Goal: Task Accomplishment & Management: Manage account settings

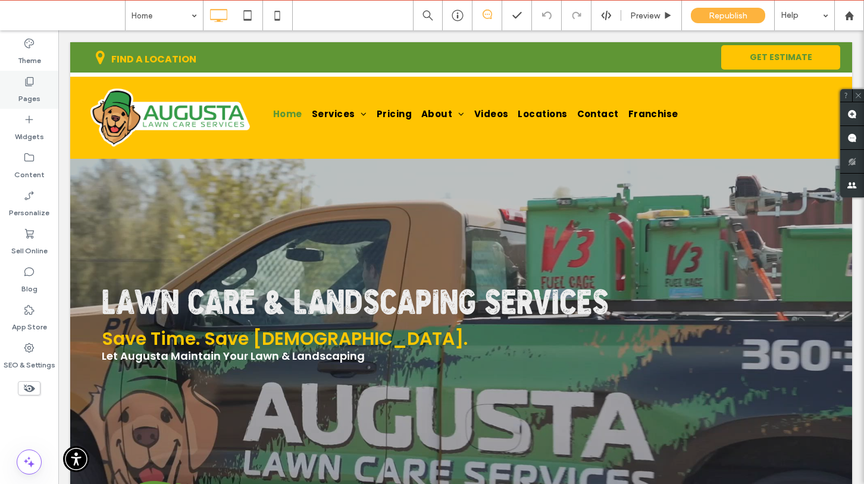
click at [34, 81] on icon at bounding box center [29, 82] width 12 height 12
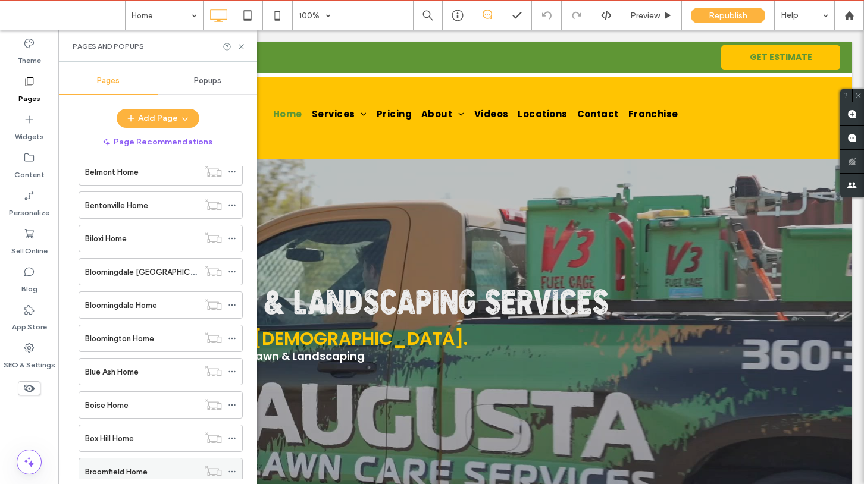
scroll to position [738, 0]
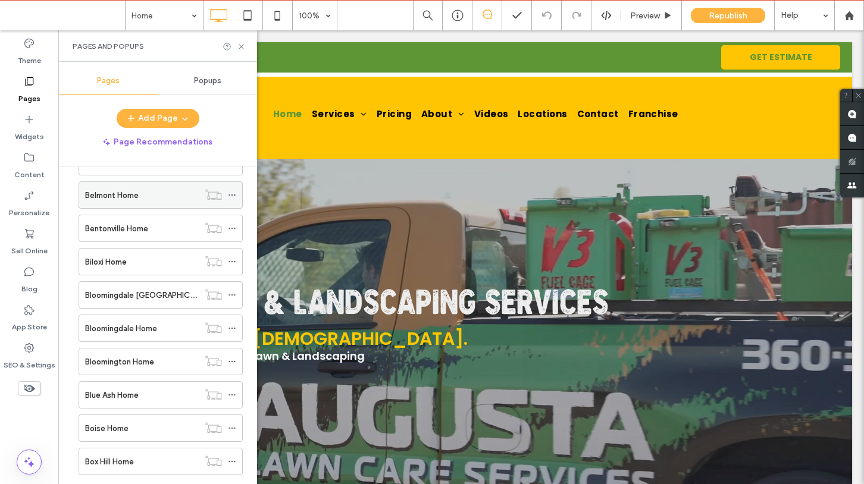
click at [151, 198] on div "Belmont Home" at bounding box center [142, 195] width 114 height 12
click at [232, 193] on icon at bounding box center [232, 195] width 8 height 8
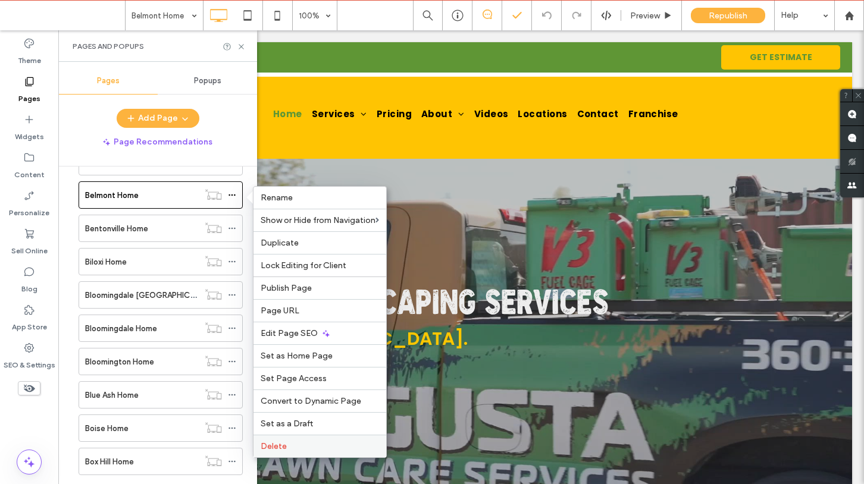
click at [279, 446] on span "Delete" at bounding box center [274, 446] width 26 height 10
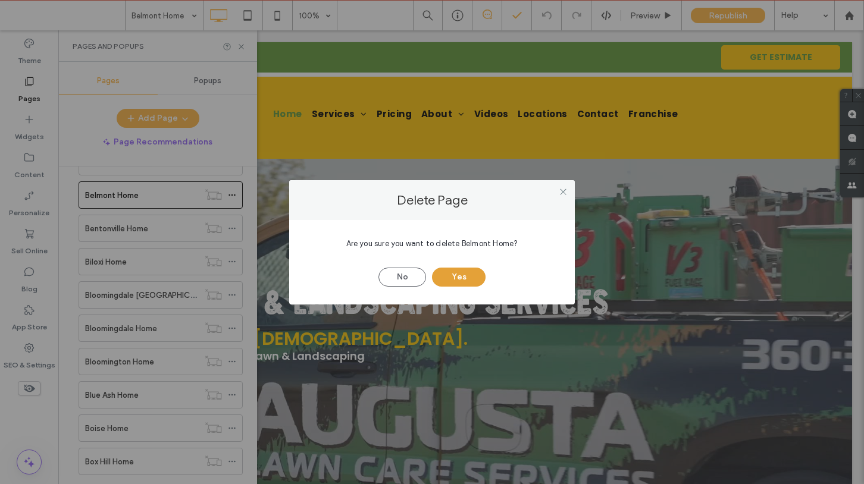
click at [456, 275] on button "Yes" at bounding box center [459, 277] width 54 height 19
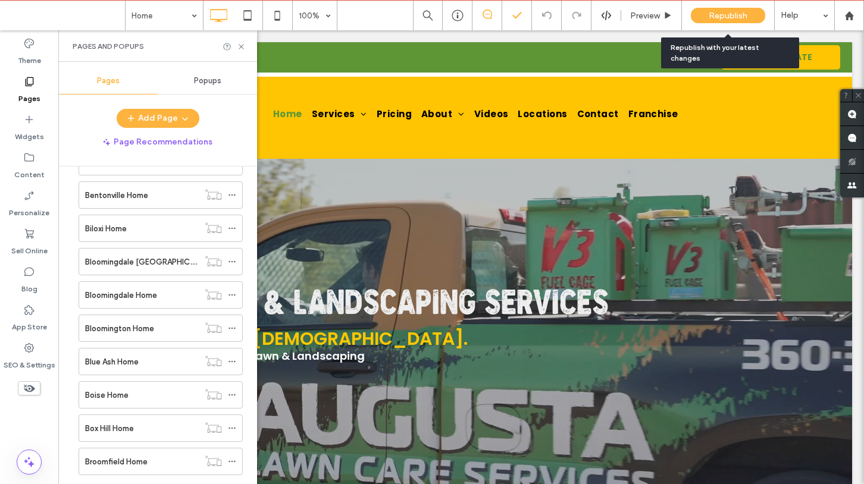
click at [723, 17] on span "Republish" at bounding box center [727, 16] width 39 height 10
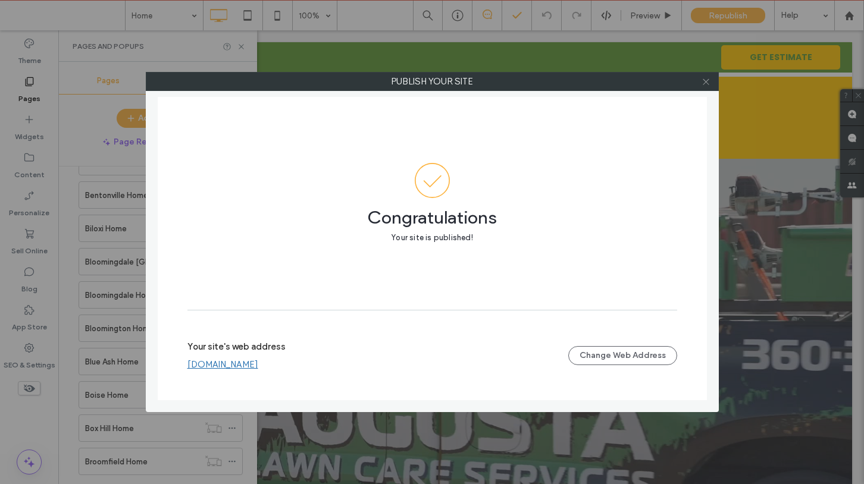
click at [706, 84] on icon at bounding box center [705, 81] width 9 height 9
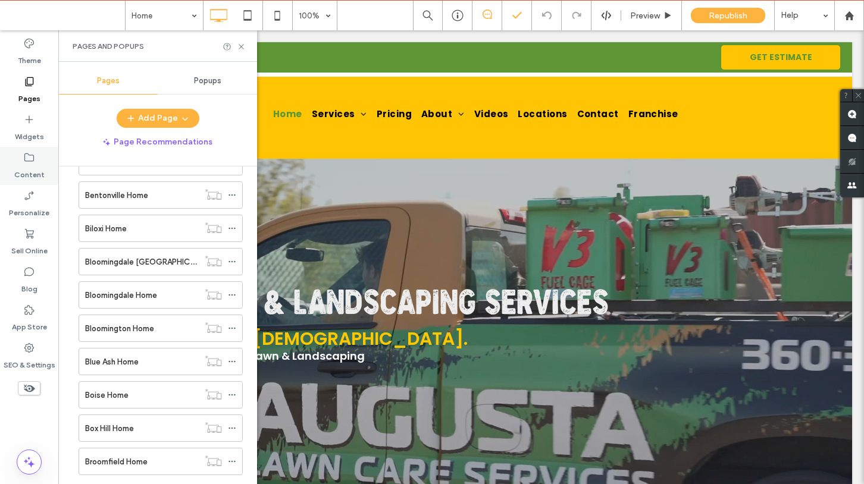
click at [21, 162] on div "Content" at bounding box center [29, 166] width 58 height 38
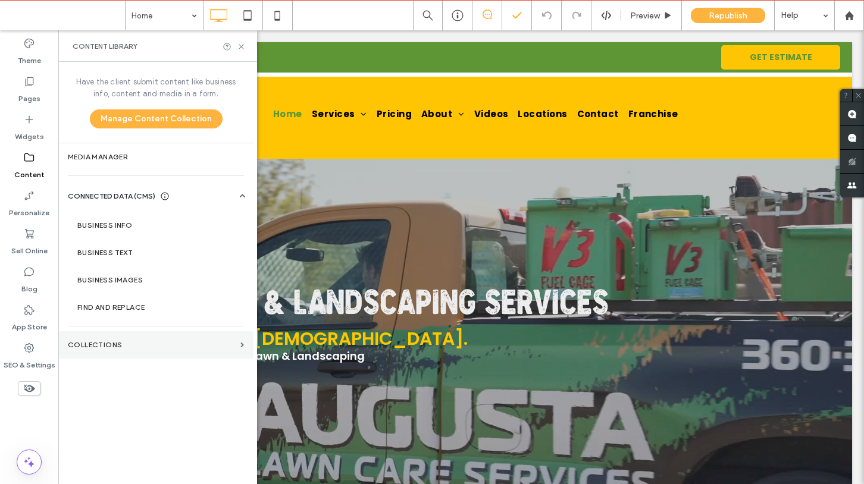
click at [92, 341] on label "Collections" at bounding box center [152, 345] width 168 height 8
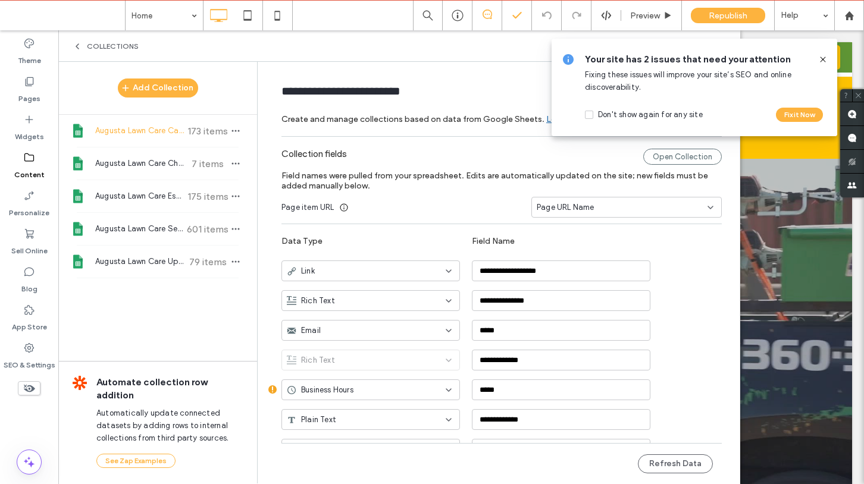
click at [821, 59] on icon at bounding box center [823, 60] width 10 height 10
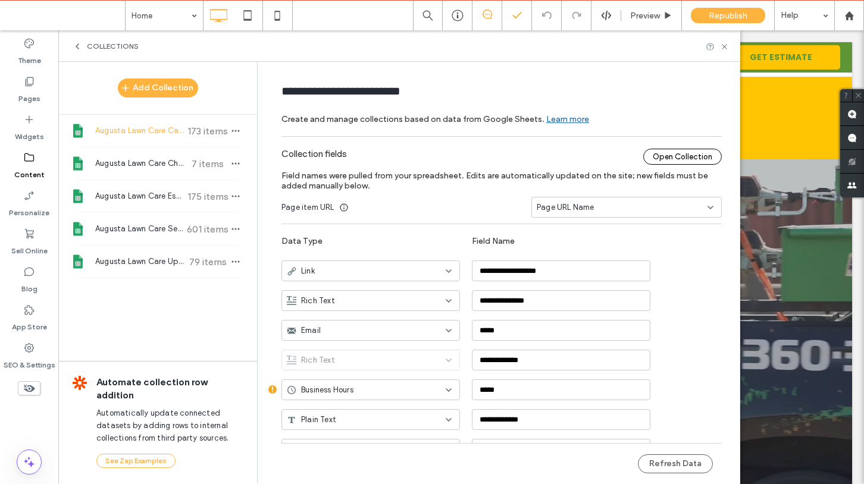
click at [697, 155] on div "Open Collection" at bounding box center [682, 157] width 79 height 16
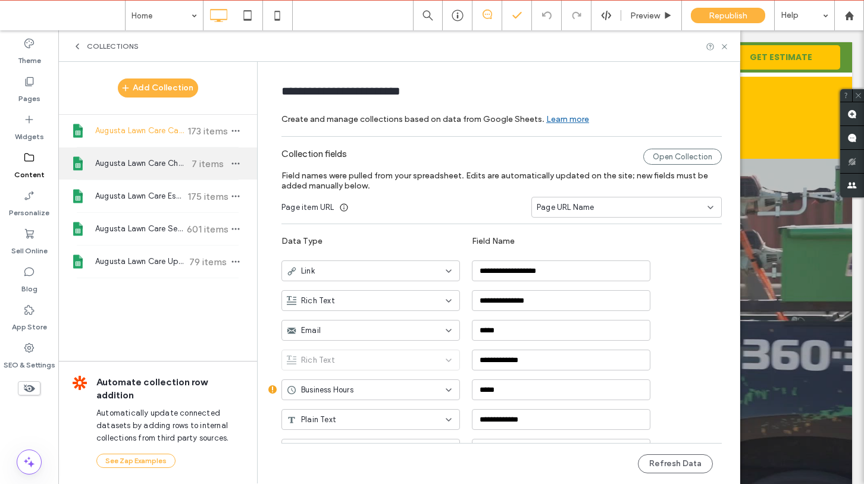
click at [158, 161] on span "Augusta Lawn Care Christmas Lights Install" at bounding box center [139, 164] width 89 height 12
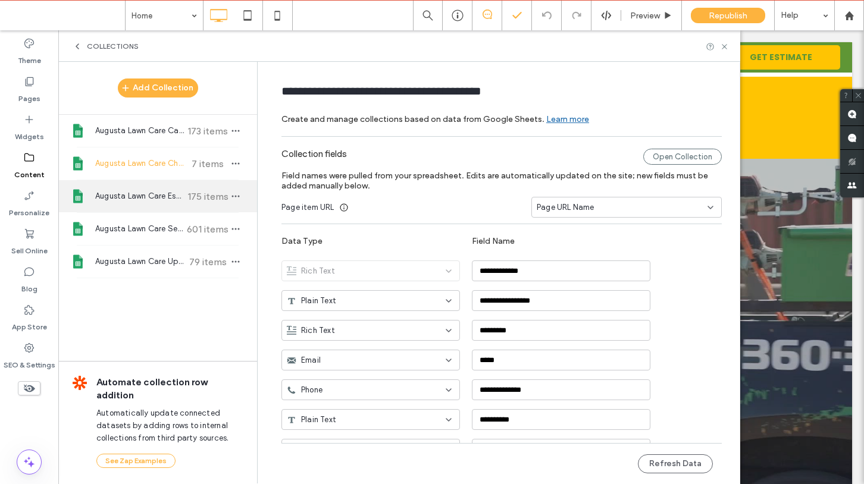
click at [159, 192] on span "Augusta Lawn Care Estimate" at bounding box center [139, 196] width 89 height 12
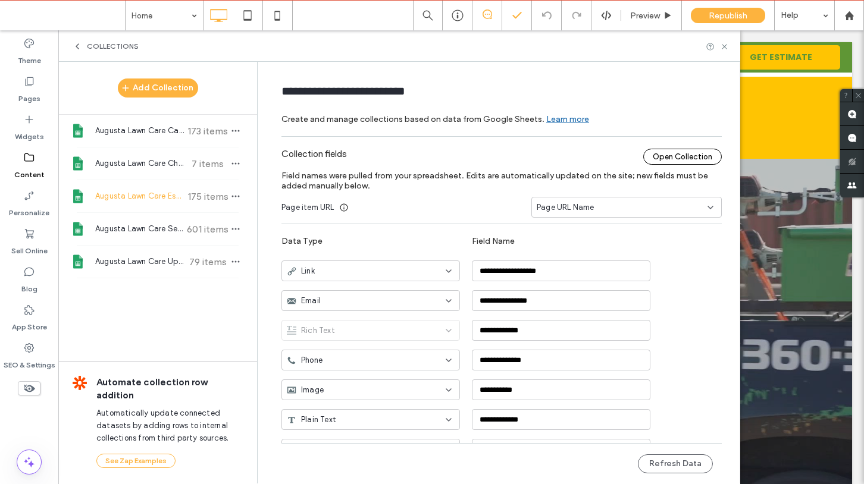
click at [660, 155] on div "Open Collection" at bounding box center [682, 157] width 79 height 16
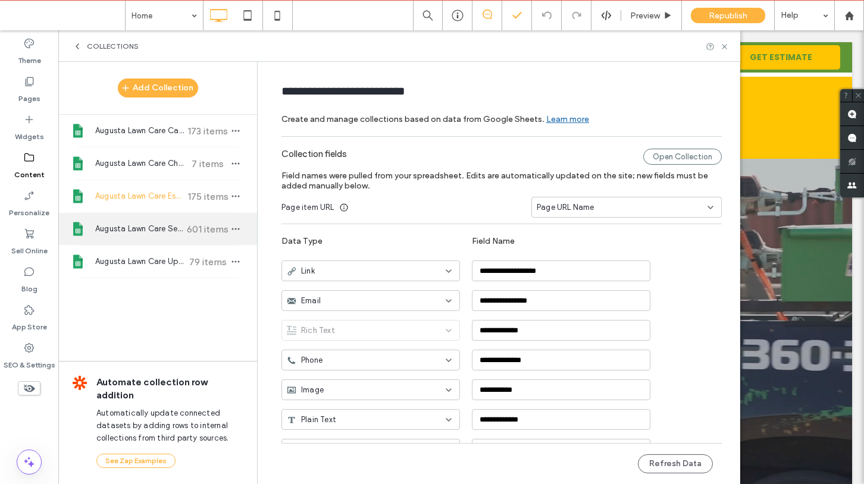
click at [134, 228] on span "Augusta Lawn Care Services" at bounding box center [139, 229] width 89 height 12
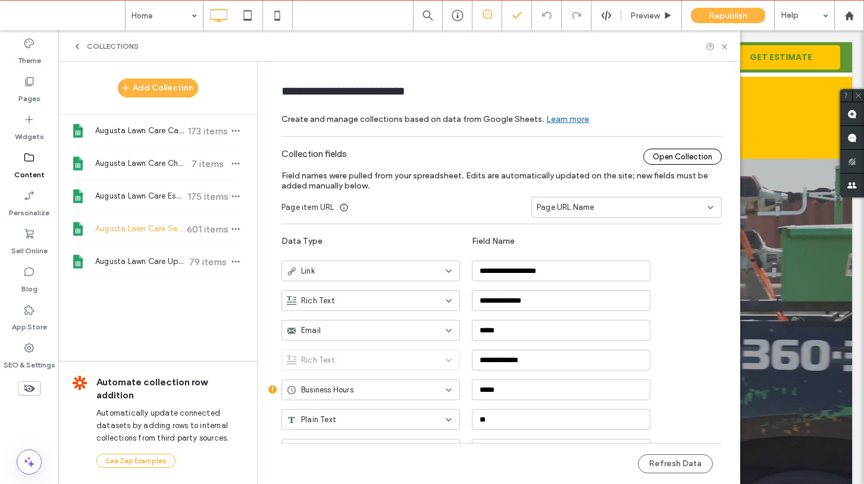
click at [694, 155] on div "Open Collection" at bounding box center [682, 157] width 79 height 16
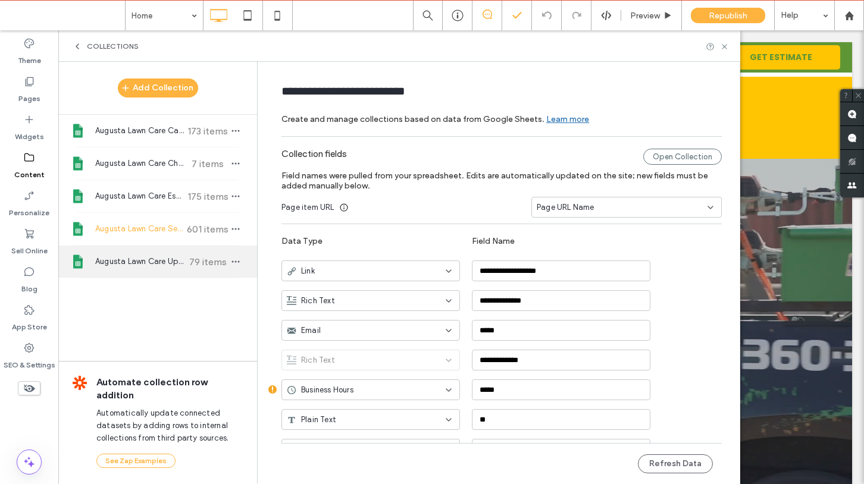
click at [167, 276] on div "Augusta Lawn Care Upsell 79 items" at bounding box center [157, 262] width 199 height 32
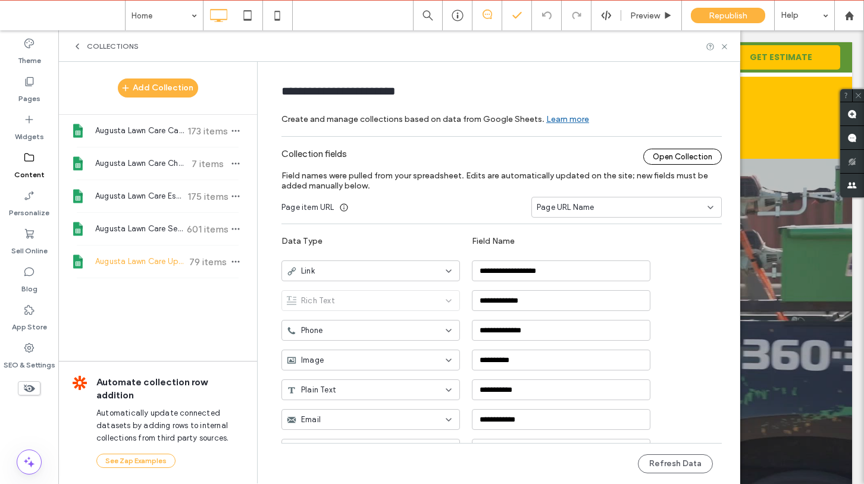
click at [669, 158] on div "Open Collection" at bounding box center [682, 157] width 79 height 16
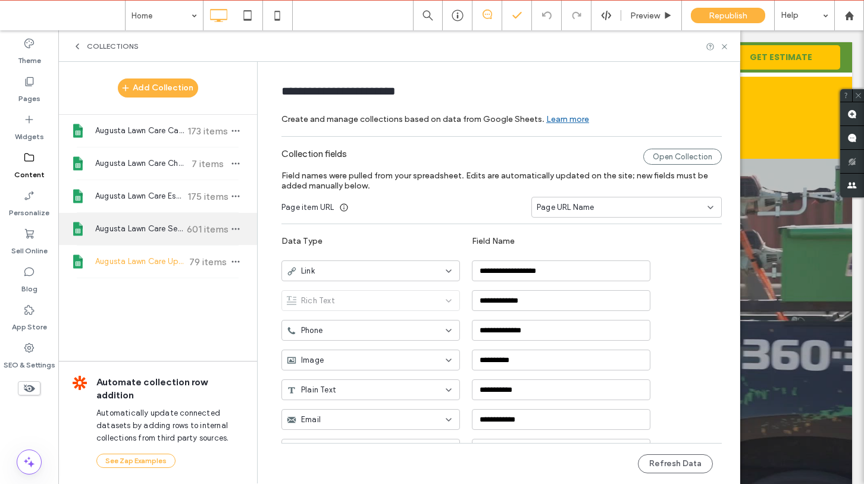
click at [174, 228] on span "Augusta Lawn Care Services" at bounding box center [139, 229] width 89 height 12
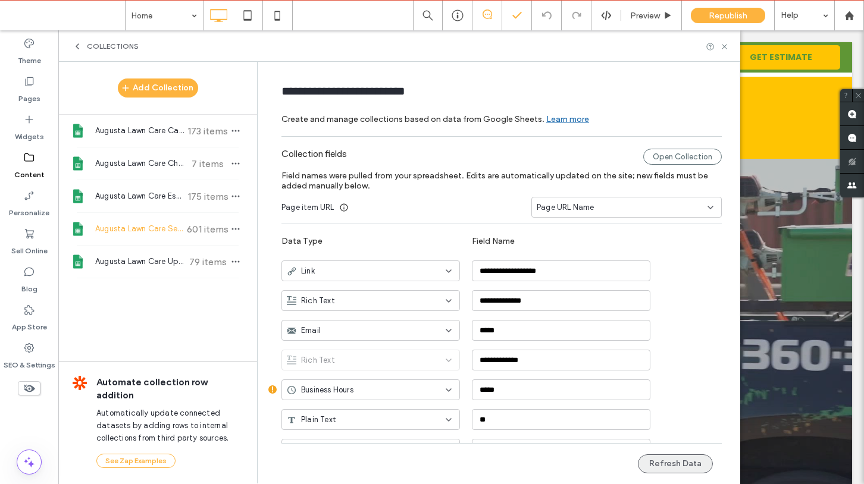
click at [658, 460] on button "Refresh Data" at bounding box center [675, 463] width 75 height 19
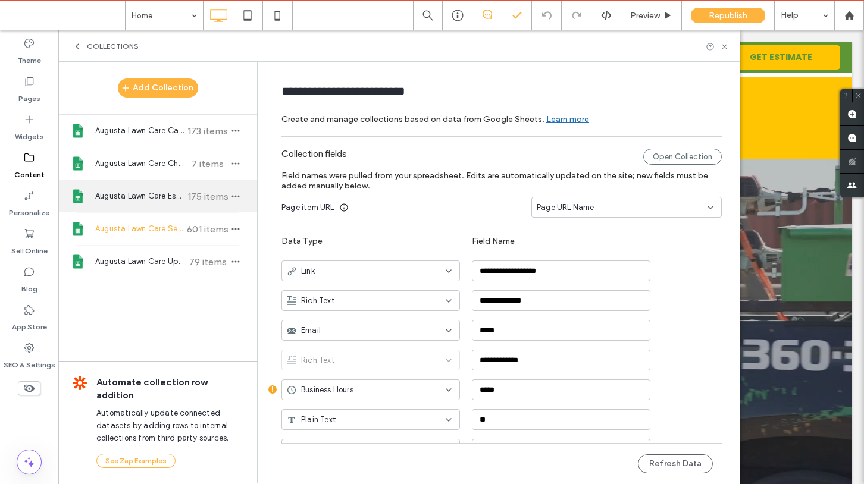
click at [165, 203] on div "Augusta Lawn Care Estimate 175 items" at bounding box center [157, 196] width 199 height 32
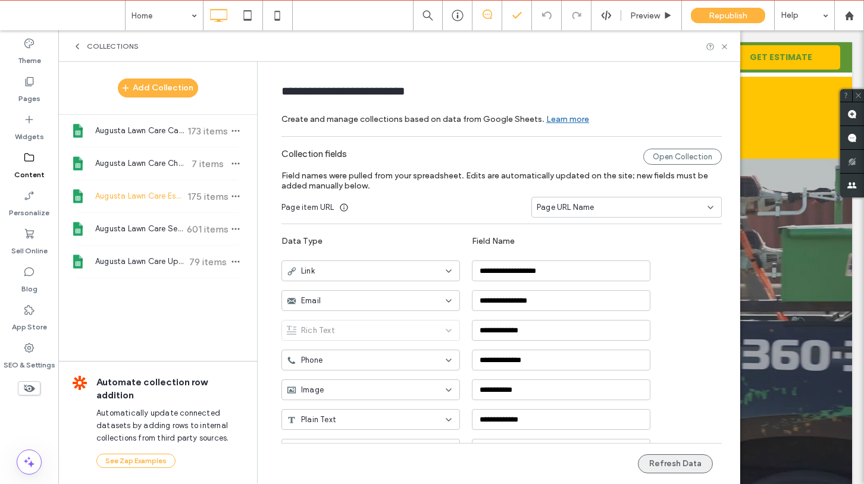
click at [679, 468] on button "Refresh Data" at bounding box center [675, 463] width 75 height 19
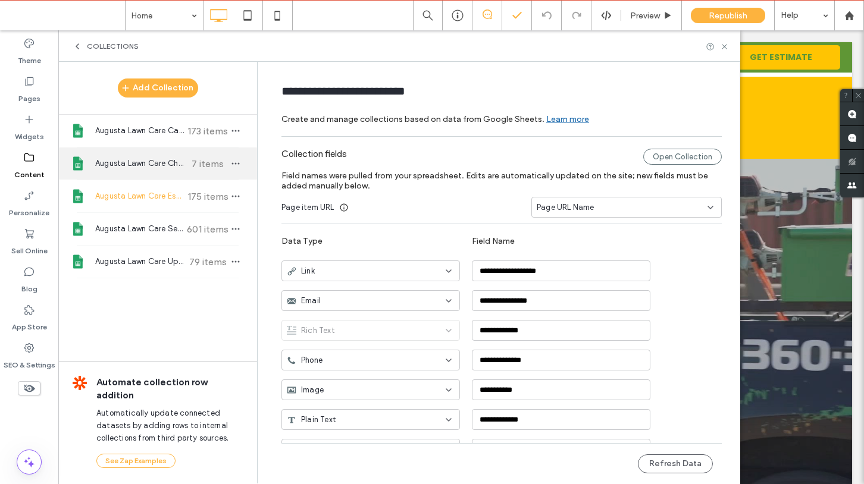
click at [142, 169] on span "Augusta Lawn Care Christmas Lights Install" at bounding box center [139, 164] width 89 height 12
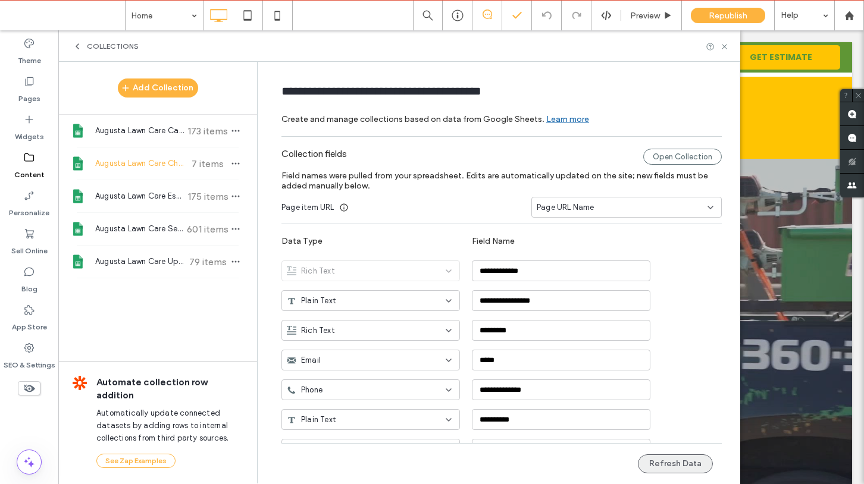
click at [667, 460] on button "Refresh Data" at bounding box center [675, 463] width 75 height 19
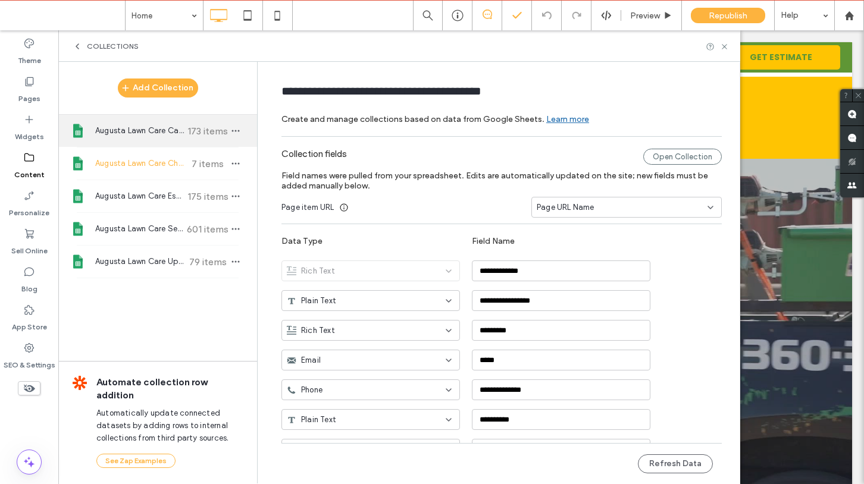
click at [170, 131] on span "Augusta Lawn Care Careers" at bounding box center [139, 131] width 89 height 12
type input "**********"
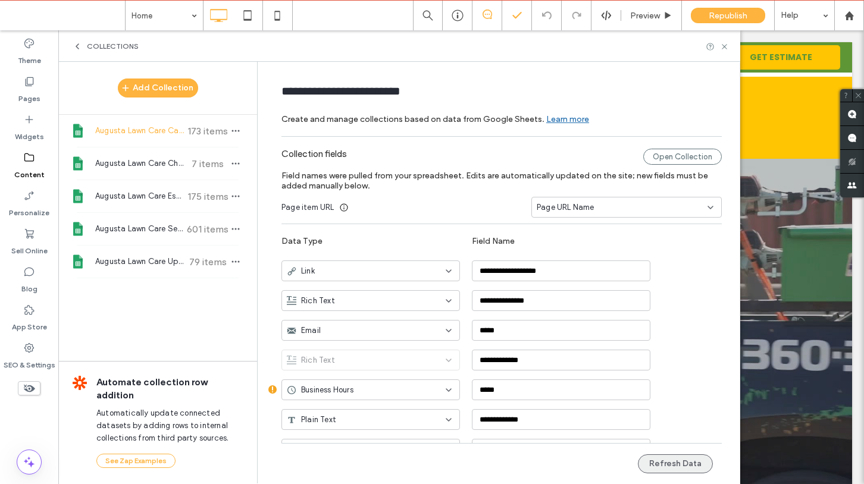
click at [680, 468] on button "Refresh Data" at bounding box center [675, 463] width 75 height 19
click at [723, 43] on icon at bounding box center [724, 46] width 9 height 9
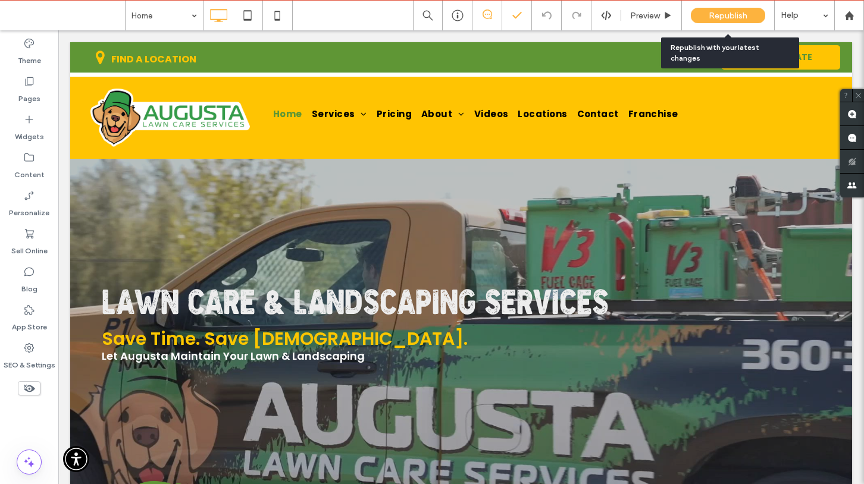
click at [726, 18] on span "Republish" at bounding box center [727, 16] width 39 height 10
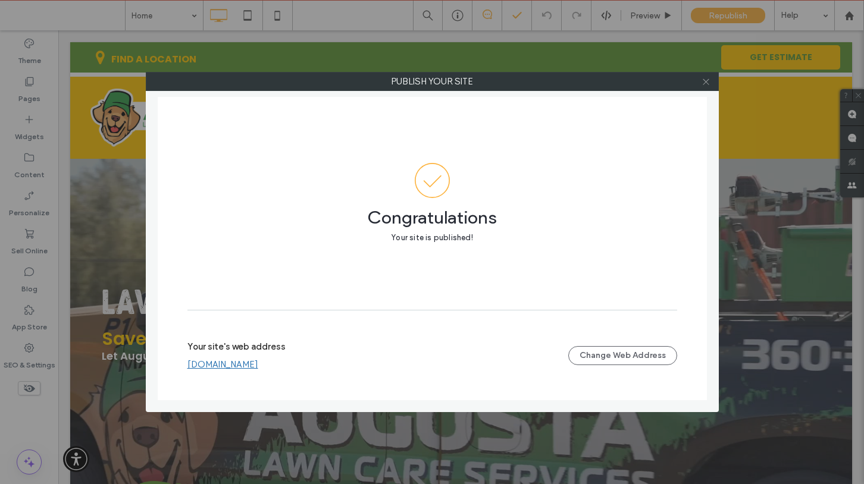
click at [704, 85] on icon at bounding box center [705, 81] width 9 height 9
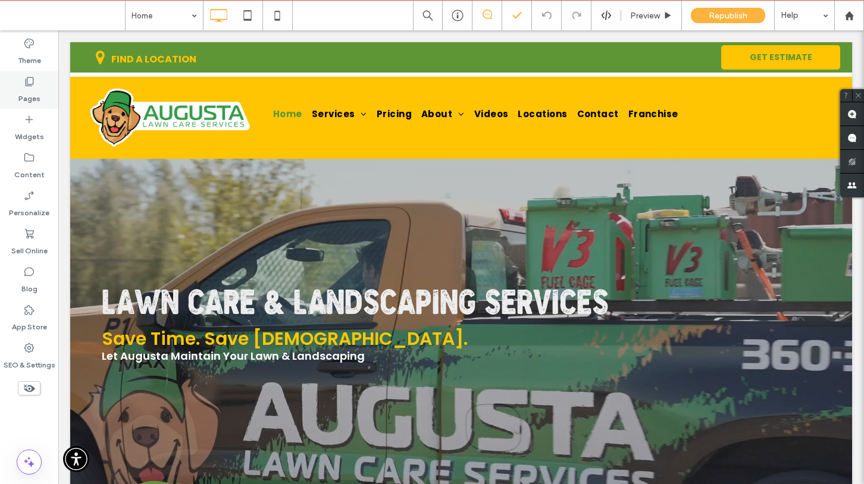
click at [29, 80] on icon at bounding box center [29, 82] width 12 height 12
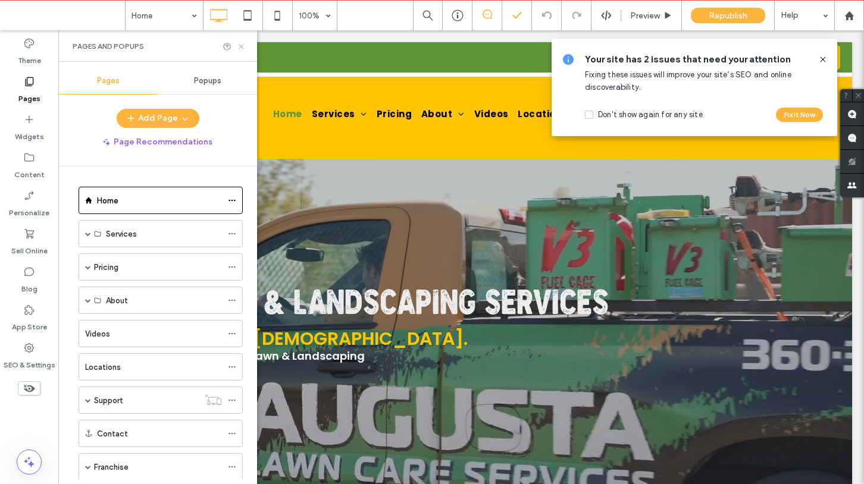
click at [243, 45] on icon at bounding box center [241, 46] width 9 height 9
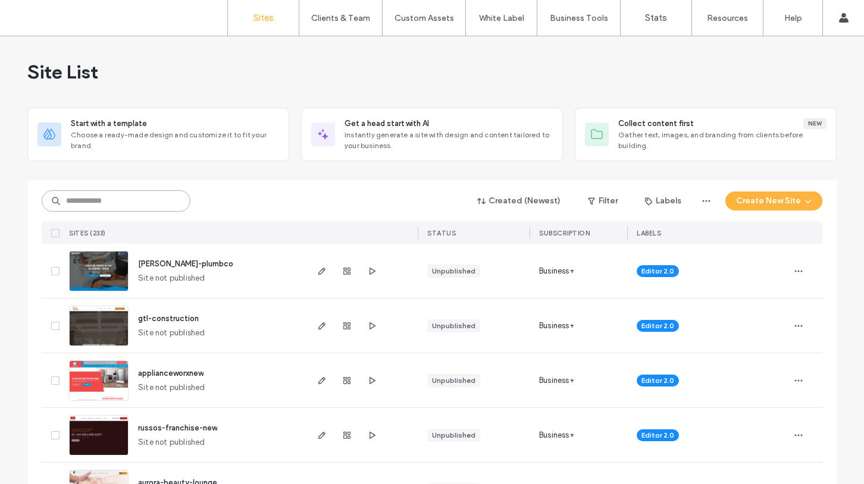
click at [128, 202] on input at bounding box center [116, 200] width 149 height 21
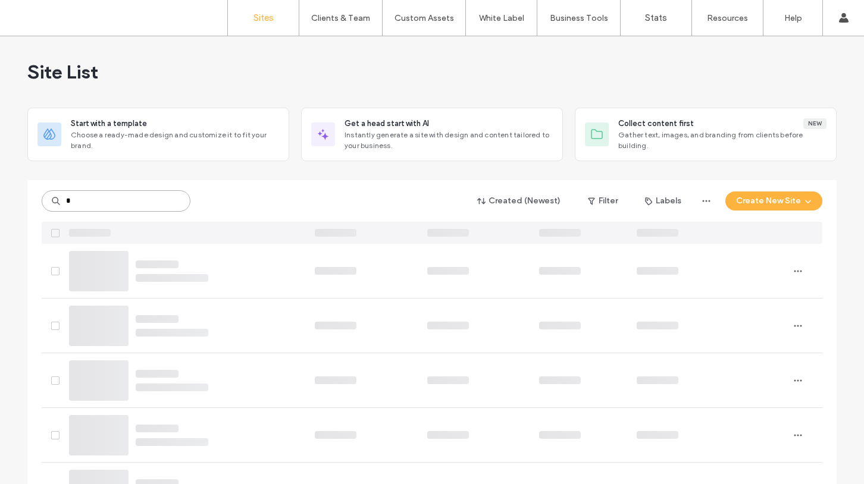
type input "*"
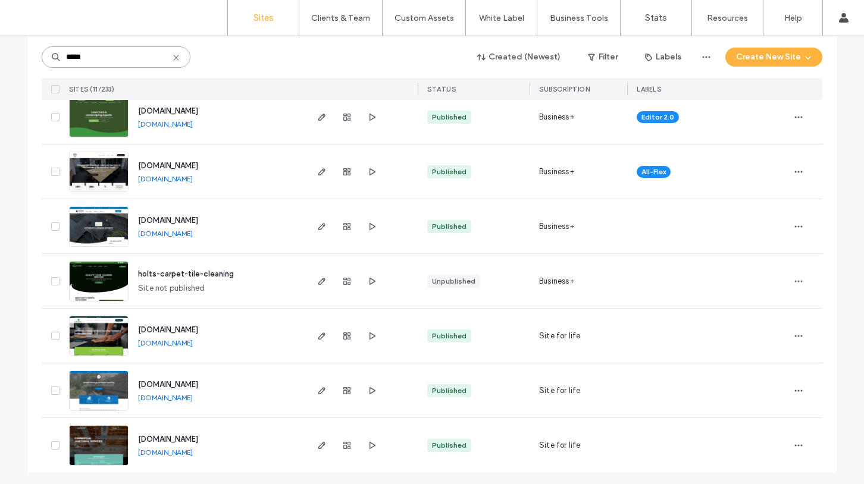
scroll to position [376, 0]
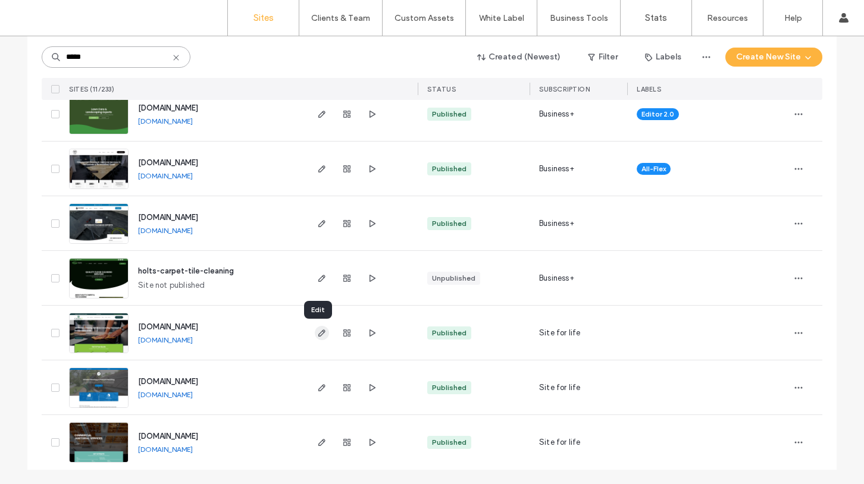
type input "*****"
click at [317, 334] on icon "button" at bounding box center [322, 333] width 10 height 10
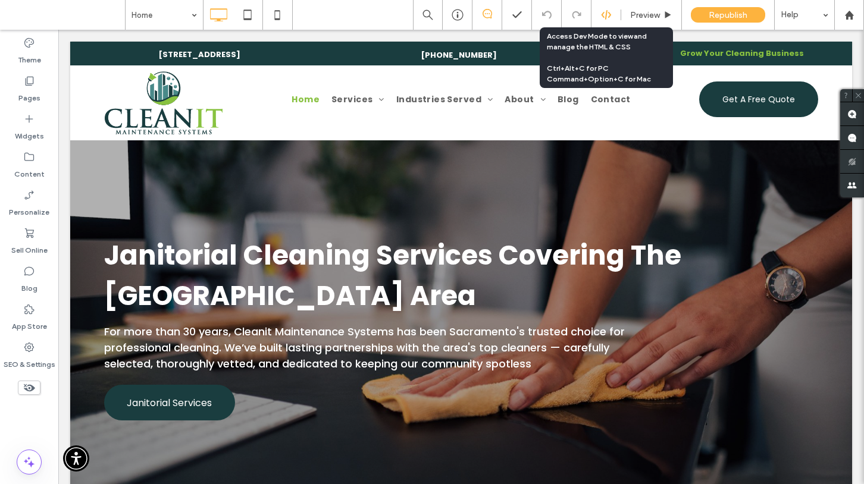
click at [611, 15] on div at bounding box center [605, 15] width 29 height 11
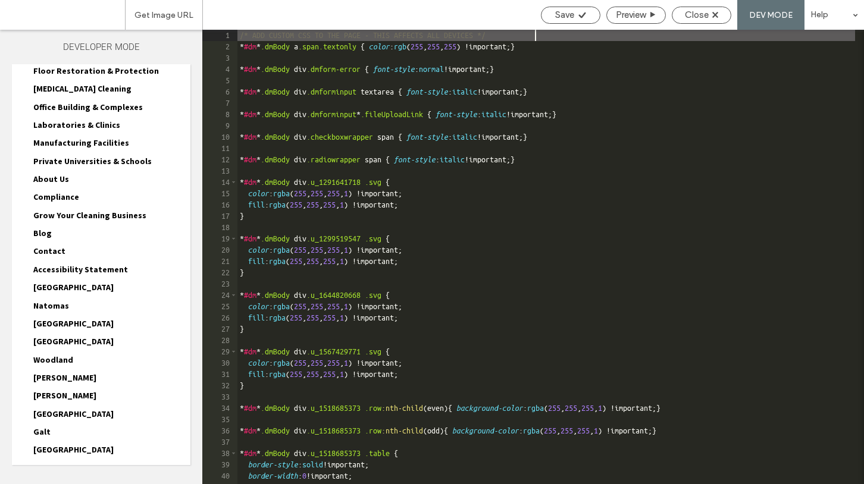
scroll to position [346, 0]
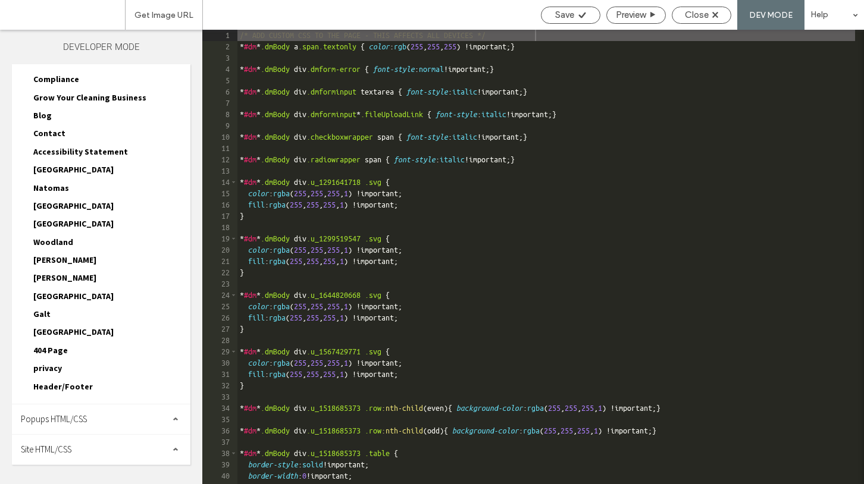
click at [59, 388] on span "Header/Footer" at bounding box center [62, 386] width 59 height 11
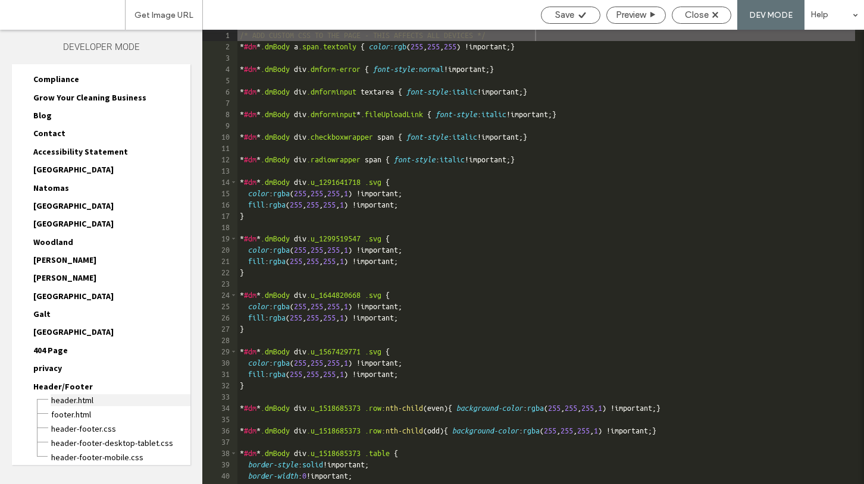
click at [73, 400] on span "header.html" at bounding box center [121, 400] width 140 height 12
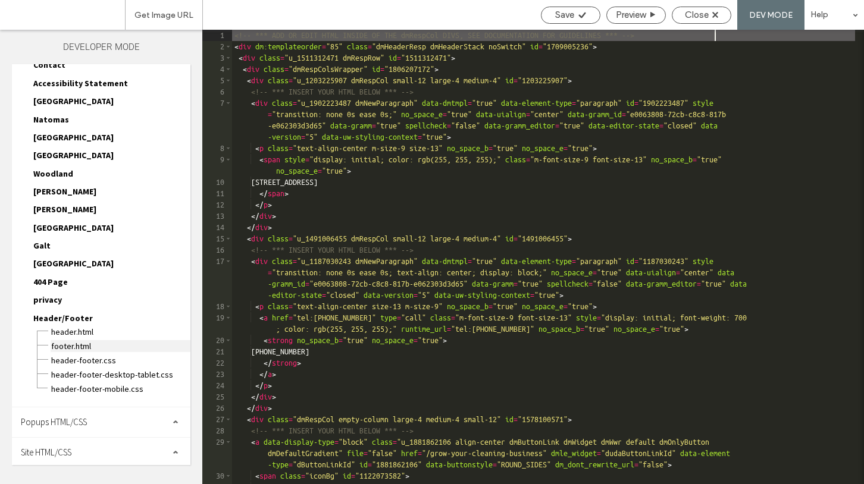
scroll to position [417, 0]
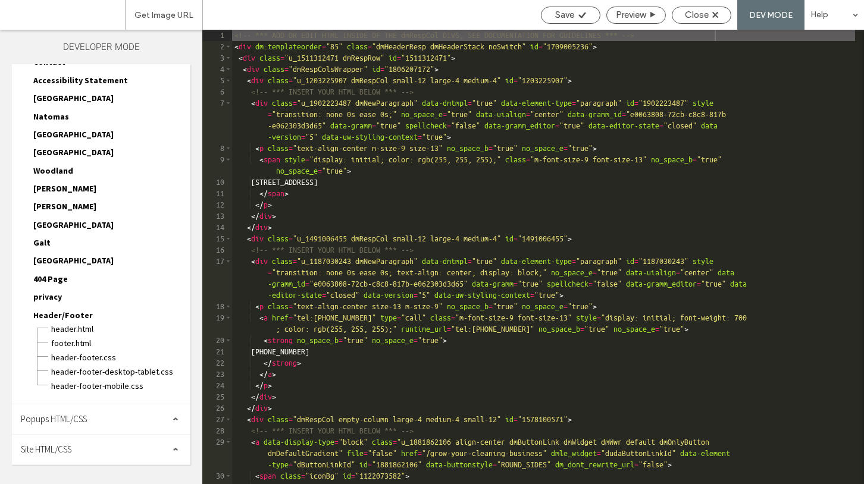
click at [81, 444] on div "Site HTML/CSS" at bounding box center [101, 450] width 178 height 30
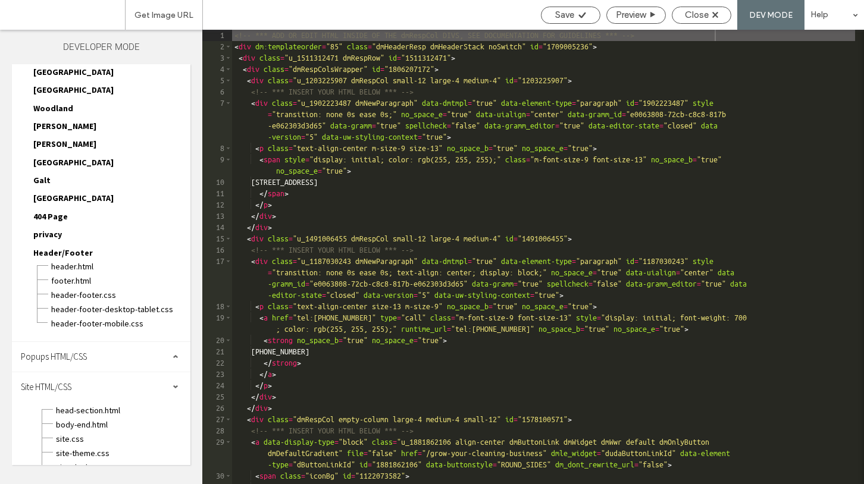
scroll to position [510, 0]
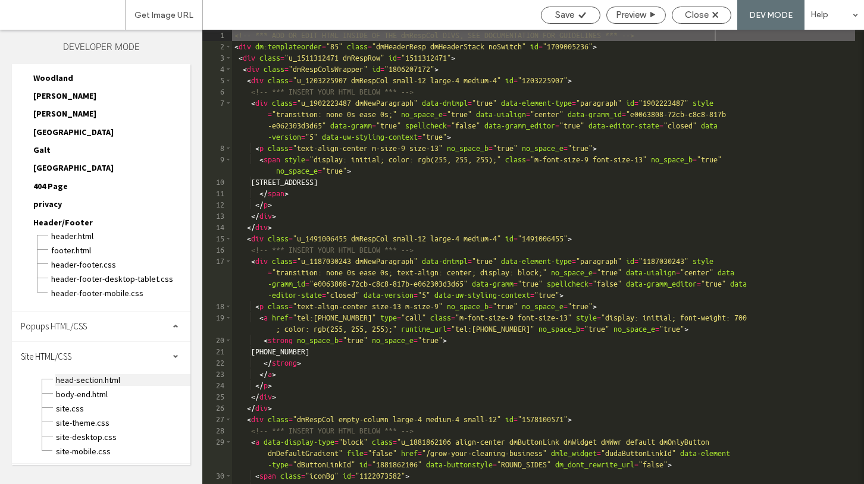
click at [82, 381] on span "head-section.html" at bounding box center [122, 380] width 135 height 12
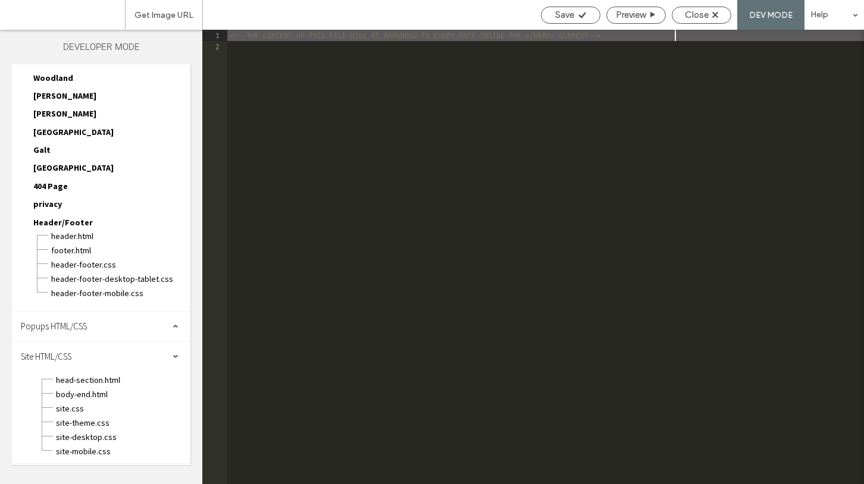
click at [230, 49] on div "<!--THE CONTENT OF THIS FILE WILL BE APPENDED TO EVERY PAGE INSIDE THE </HEAD> …" at bounding box center [545, 268] width 636 height 477
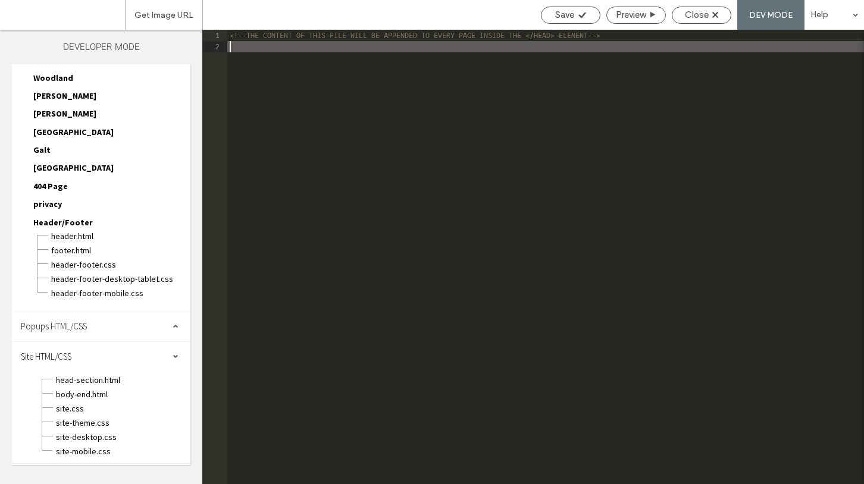
paste textarea
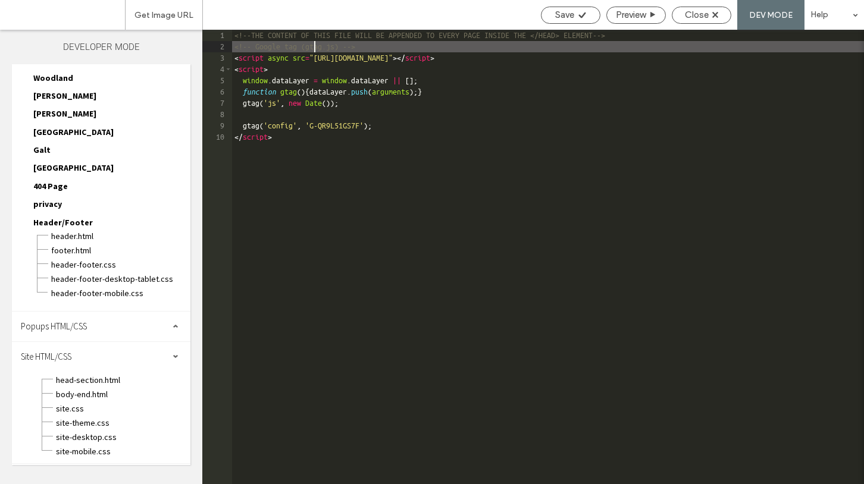
click at [313, 47] on div "<!--THE CONTENT OF THIS FILE WILL BE APPENDED TO EVERY PAGE INSIDE THE </HEAD> …" at bounding box center [548, 268] width 632 height 477
type textarea "**"
click at [561, 19] on span "Save" at bounding box center [564, 15] width 19 height 11
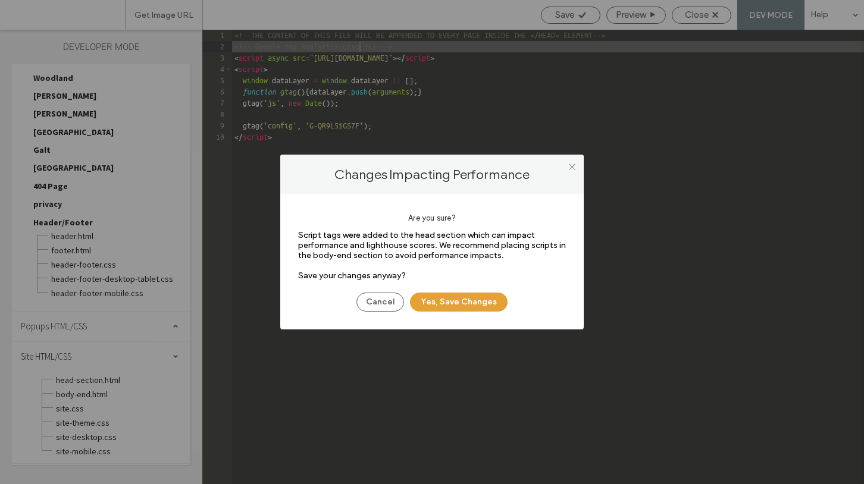
click at [438, 293] on button "Yes, Save Changes" at bounding box center [459, 302] width 98 height 19
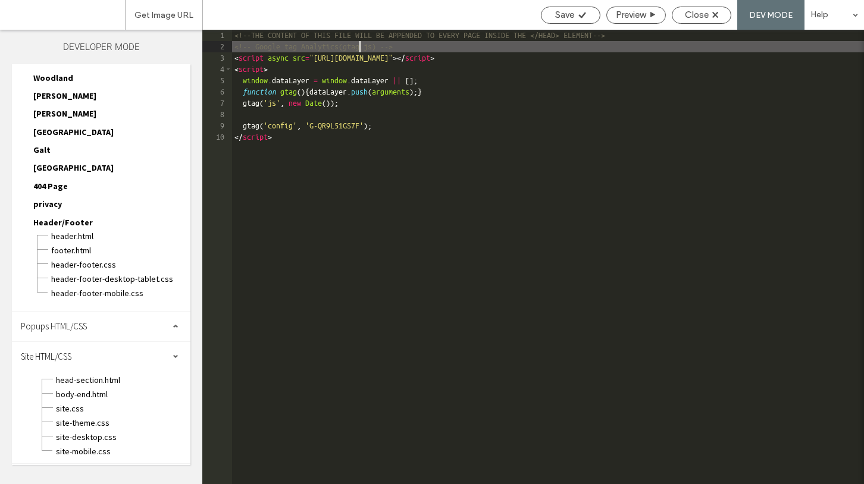
scroll to position [0, 0]
click at [704, 17] on span "Close" at bounding box center [697, 15] width 24 height 11
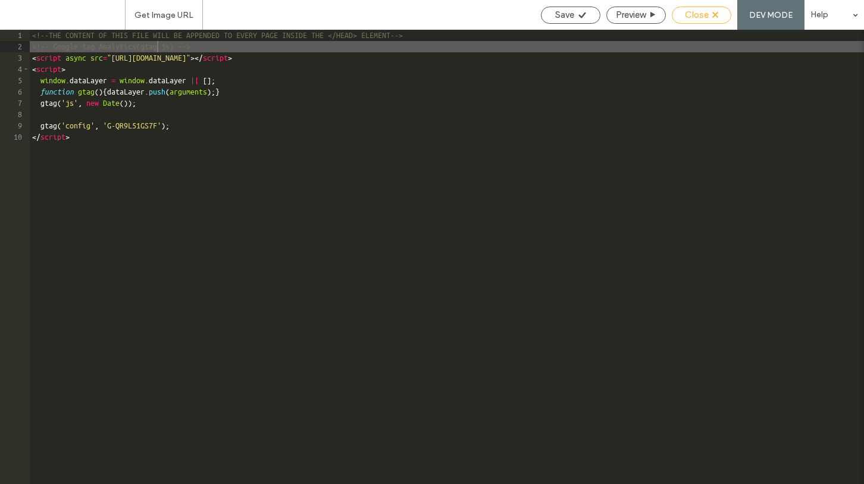
scroll to position [480, 0]
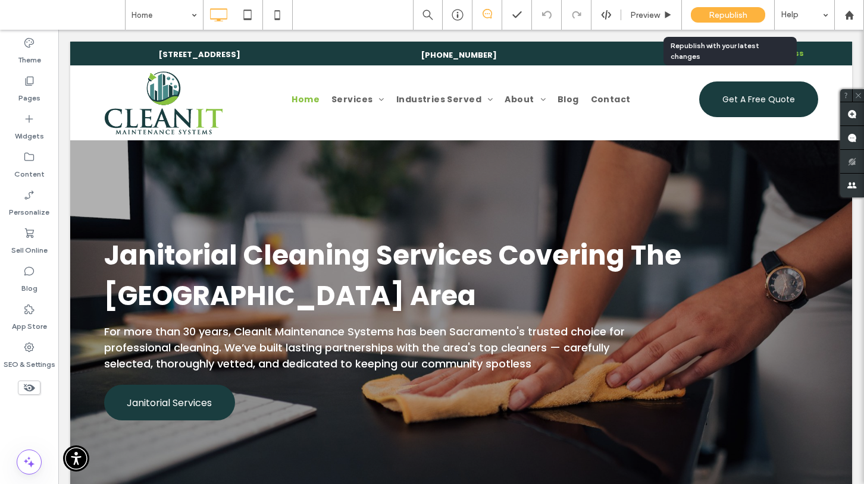
click at [705, 17] on div "Republish" at bounding box center [728, 14] width 74 height 15
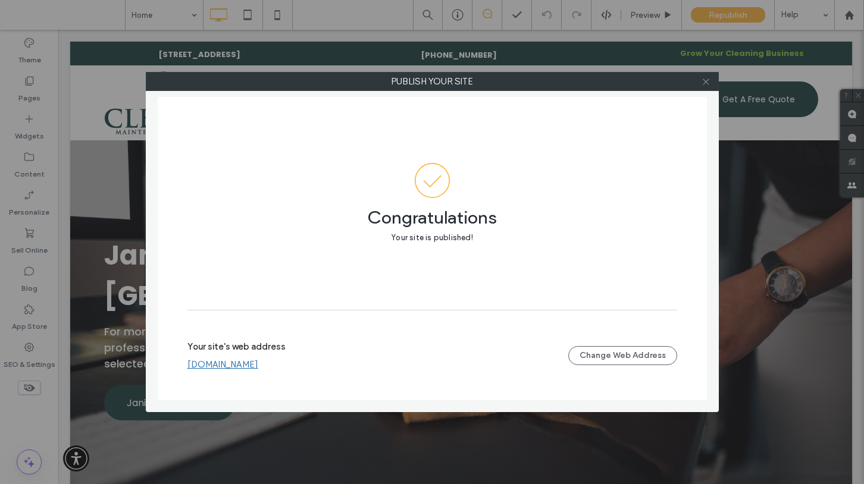
click at [707, 81] on icon at bounding box center [705, 81] width 9 height 9
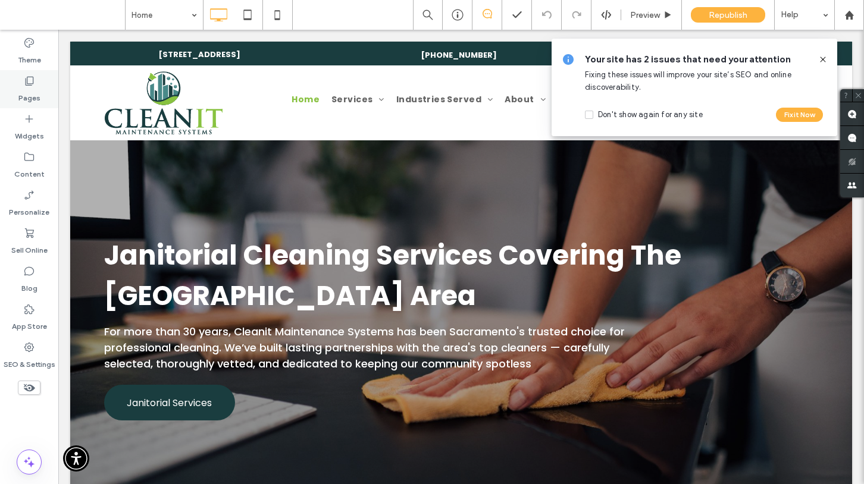
click at [27, 88] on label "Pages" at bounding box center [29, 95] width 22 height 17
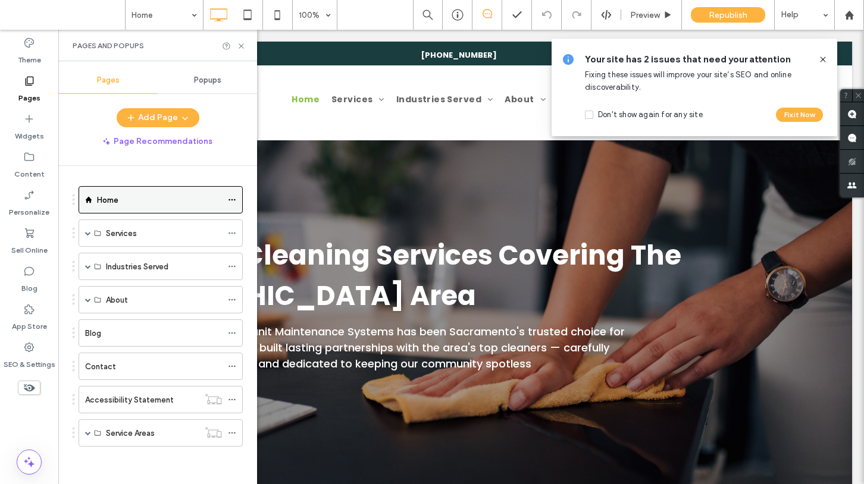
click at [233, 202] on icon at bounding box center [232, 200] width 8 height 8
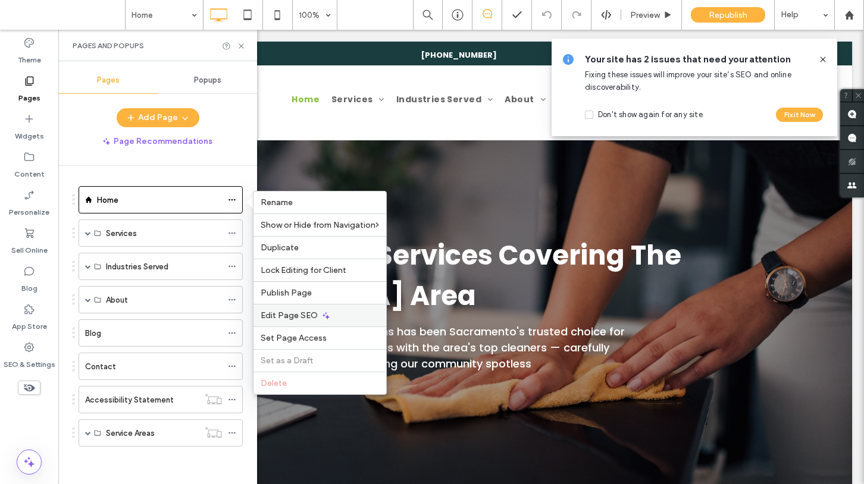
click at [314, 315] on span "Edit Page SEO" at bounding box center [289, 315] width 57 height 10
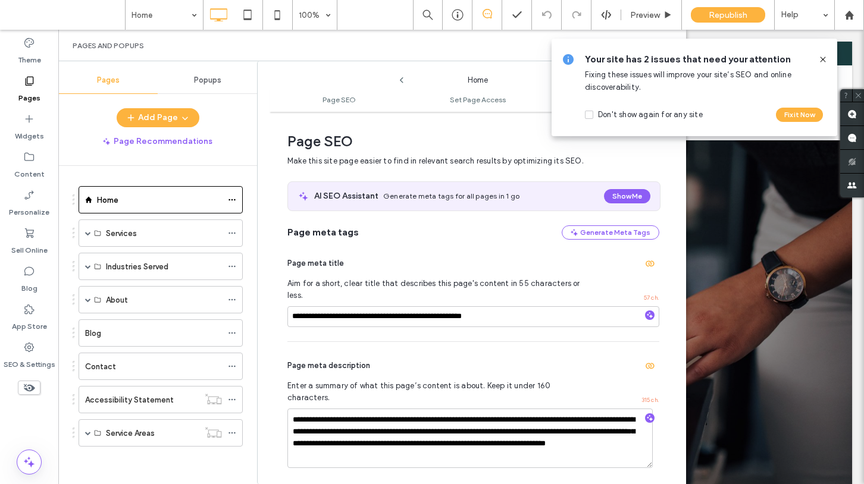
scroll to position [6, 0]
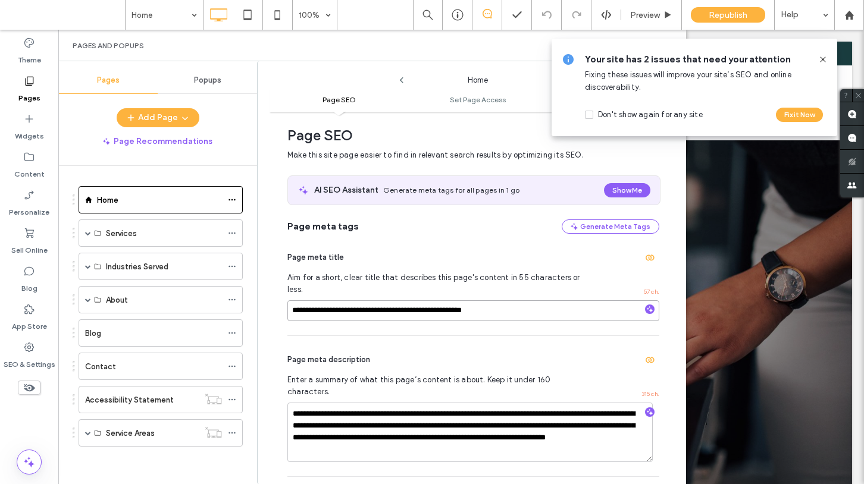
drag, startPoint x: 443, startPoint y: 299, endPoint x: 291, endPoint y: 298, distance: 151.7
click at [291, 300] on input "**********" at bounding box center [473, 310] width 372 height 21
click at [821, 59] on icon at bounding box center [823, 60] width 10 height 10
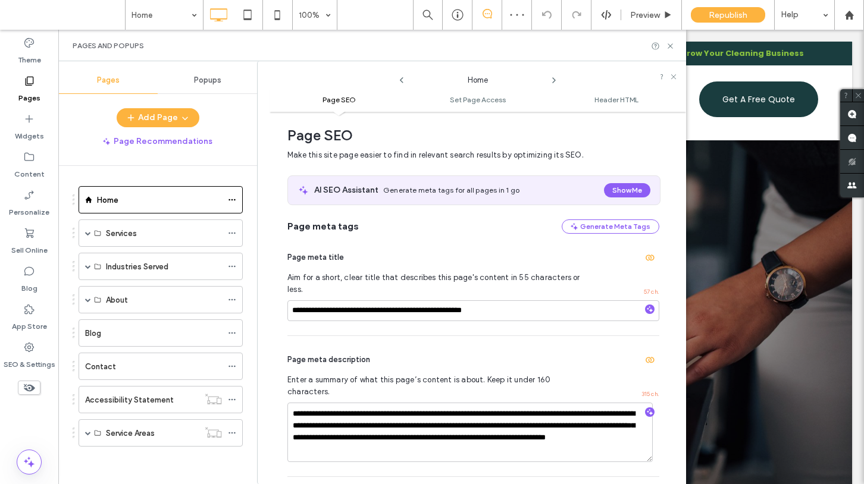
click at [668, 40] on div "Pages and Popups" at bounding box center [372, 46] width 628 height 32
click at [667, 43] on icon at bounding box center [670, 46] width 9 height 9
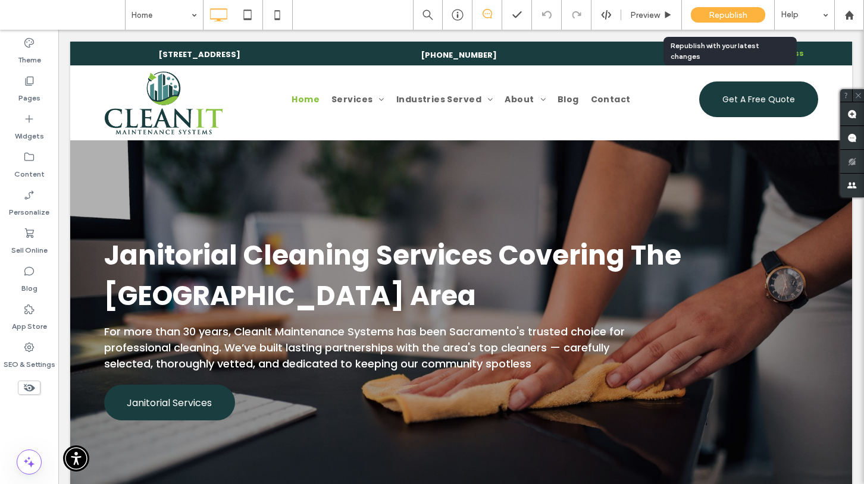
click at [724, 15] on span "Republish" at bounding box center [727, 15] width 39 height 10
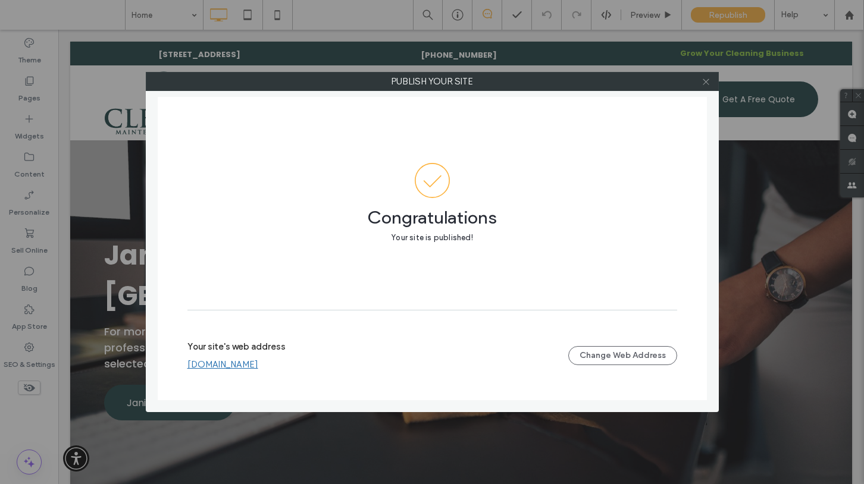
click at [705, 84] on icon at bounding box center [705, 81] width 9 height 9
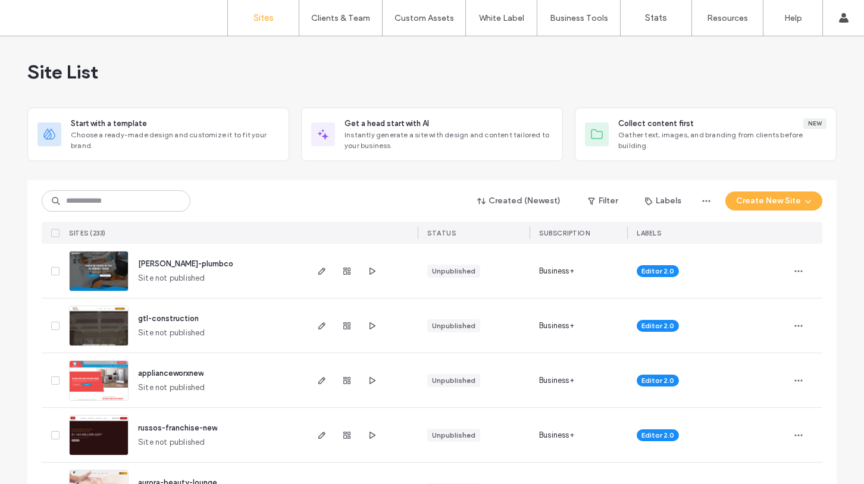
click at [164, 204] on input at bounding box center [116, 200] width 149 height 21
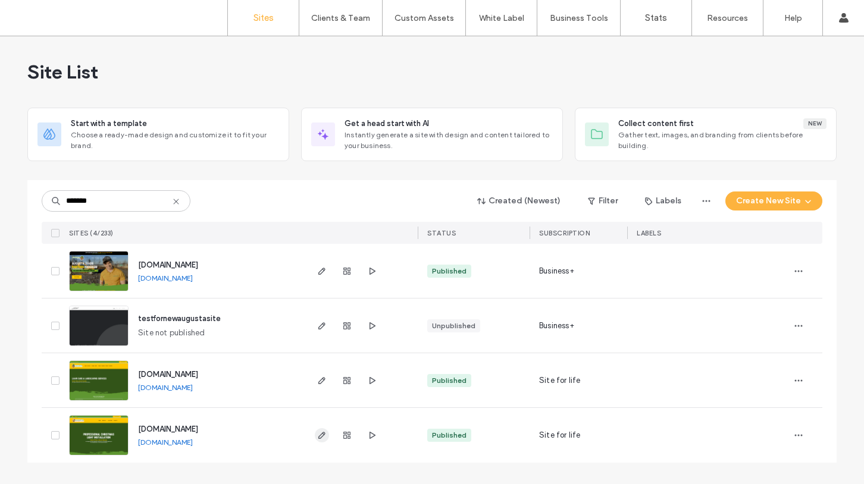
type input "*******"
click at [317, 435] on icon "button" at bounding box center [322, 436] width 10 height 10
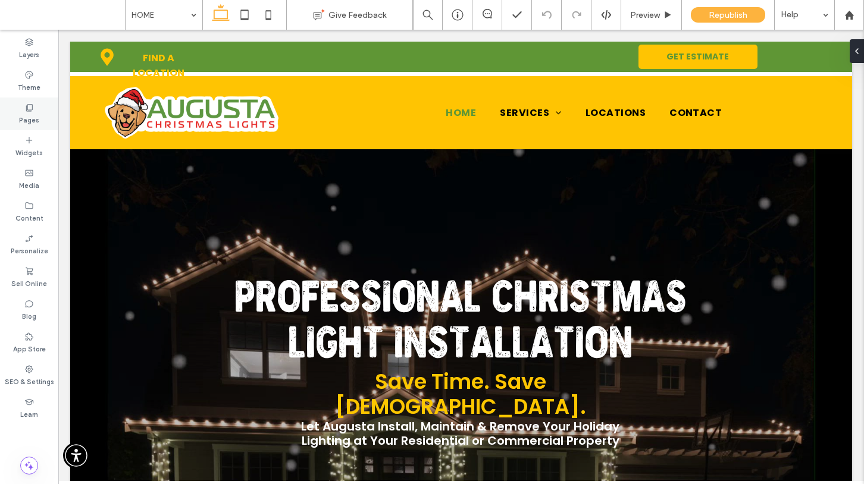
click at [24, 110] on icon at bounding box center [29, 108] width 10 height 10
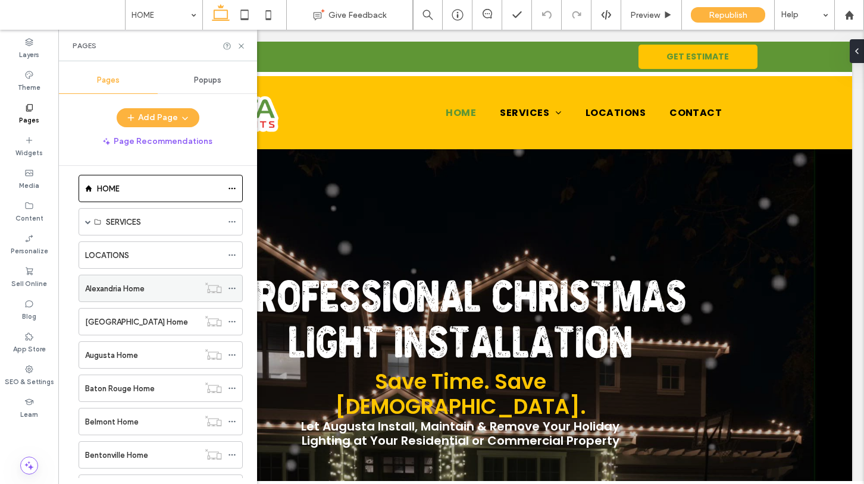
scroll to position [33, 0]
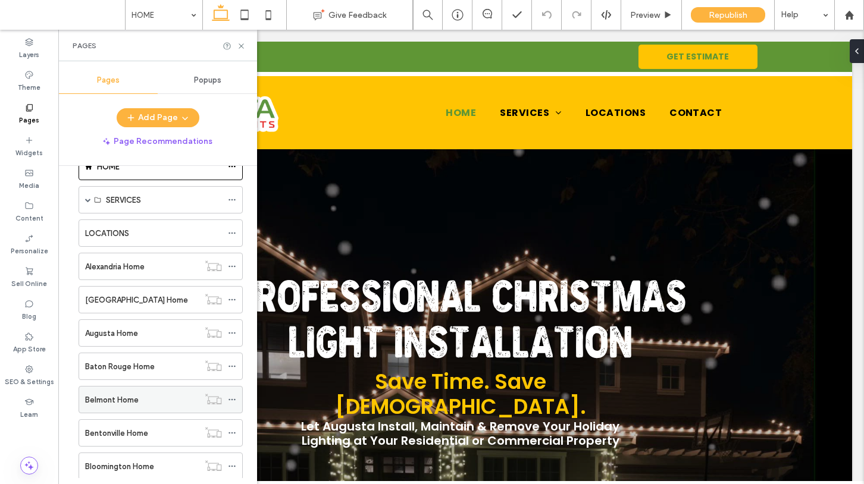
click at [234, 400] on use at bounding box center [231, 400] width 7 height 2
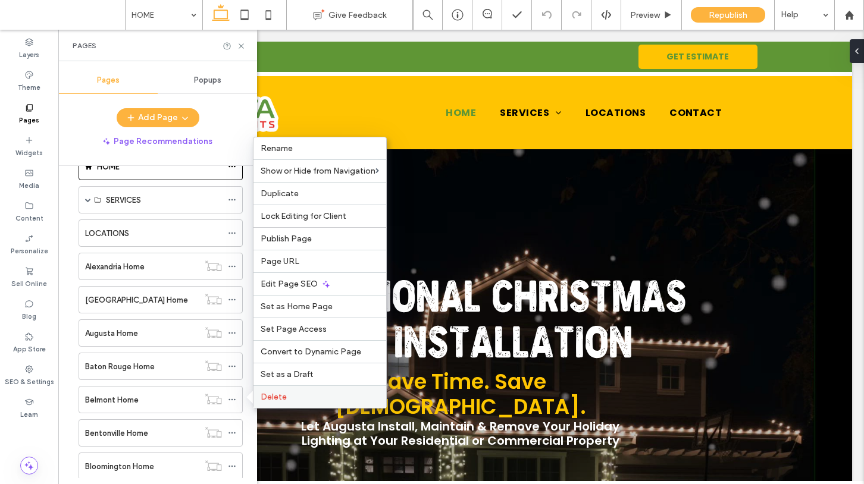
click at [265, 404] on div "Delete" at bounding box center [319, 396] width 133 height 23
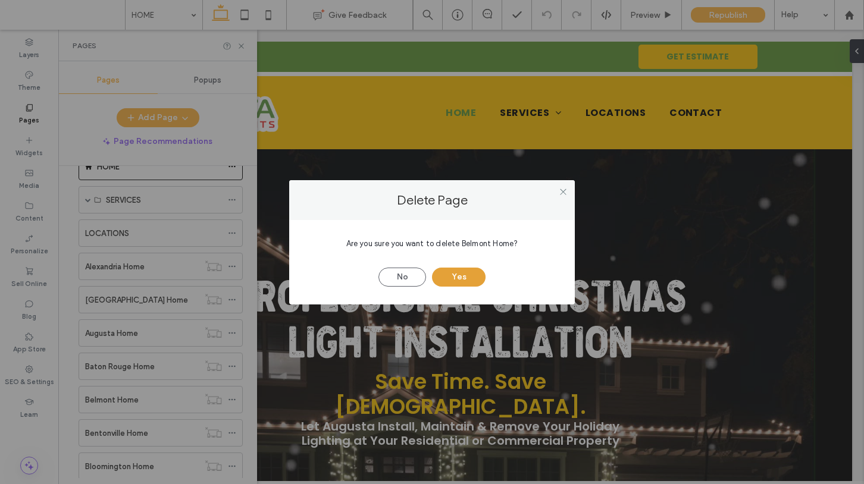
click at [447, 284] on button "Yes" at bounding box center [459, 277] width 54 height 19
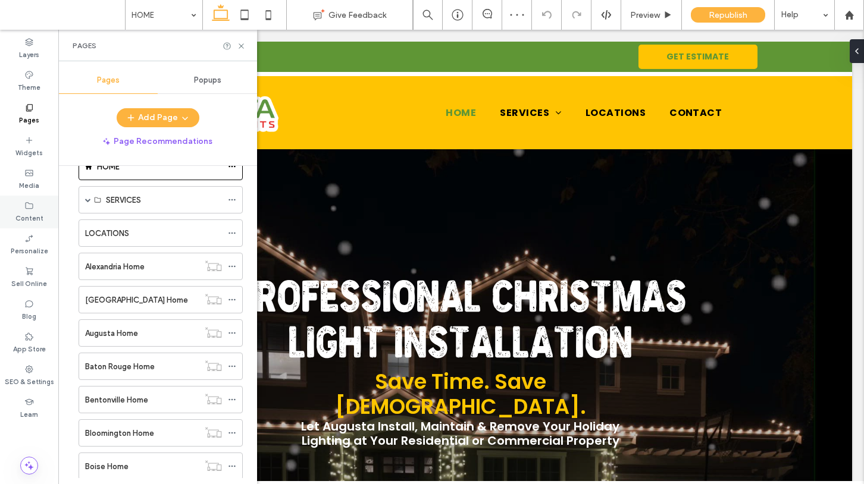
click at [31, 209] on icon at bounding box center [29, 206] width 10 height 10
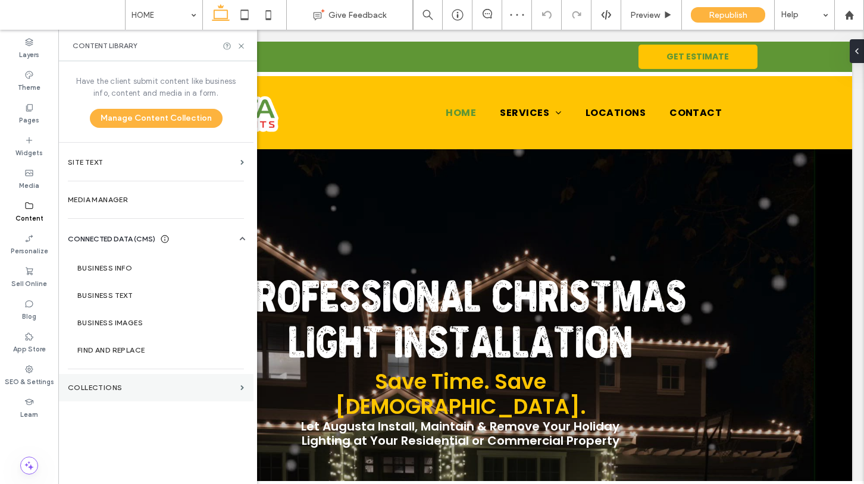
click at [102, 386] on label "Collections" at bounding box center [152, 388] width 168 height 8
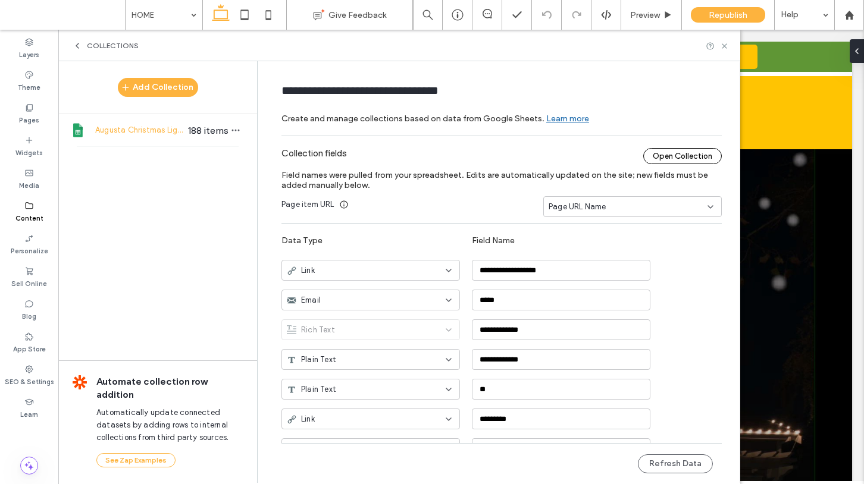
click at [699, 154] on div "Open Collection" at bounding box center [682, 156] width 79 height 16
click at [685, 462] on button "Refresh Data" at bounding box center [675, 463] width 75 height 19
click at [717, 49] on div "Collections" at bounding box center [399, 46] width 653 height 10
click at [724, 44] on icon at bounding box center [724, 46] width 9 height 9
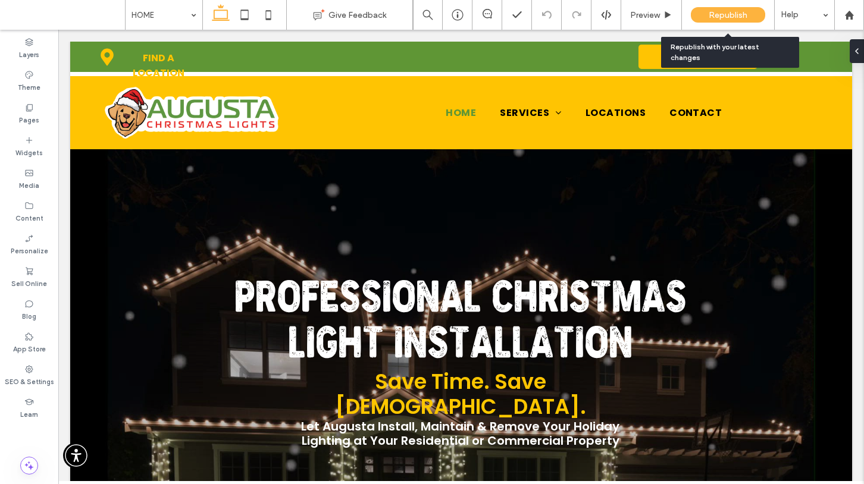
click at [746, 17] on span "Republish" at bounding box center [727, 15] width 39 height 10
